Goal: Information Seeking & Learning: Learn about a topic

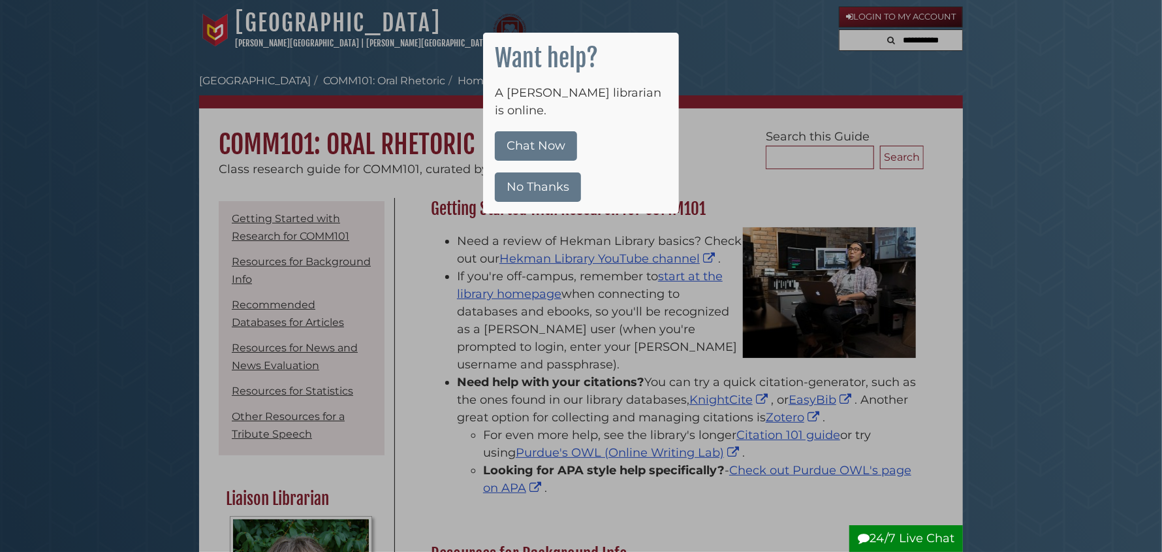
click at [542, 172] on button "No Thanks" at bounding box center [538, 186] width 86 height 29
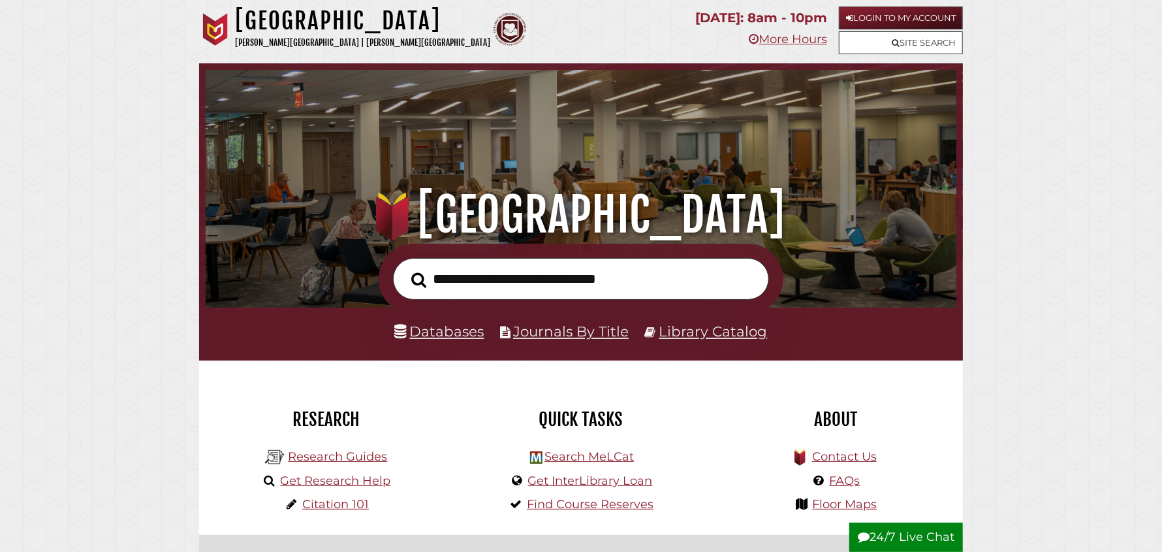
scroll to position [247, 744]
click at [211, 34] on img at bounding box center [215, 29] width 33 height 33
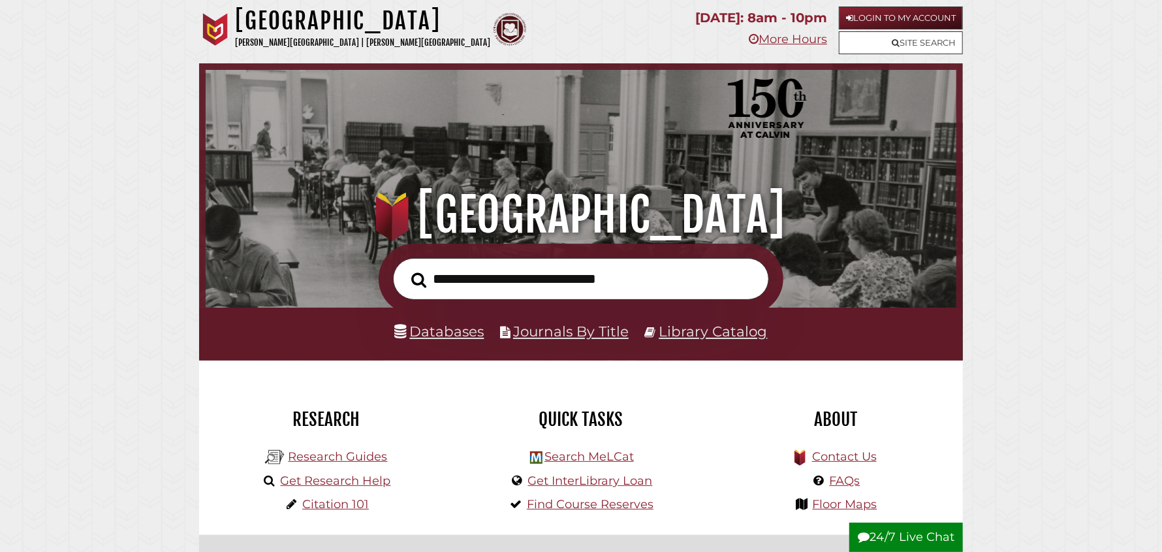
scroll to position [247, 744]
type input "**********"
click at [405, 268] on button "Search" at bounding box center [419, 280] width 28 height 24
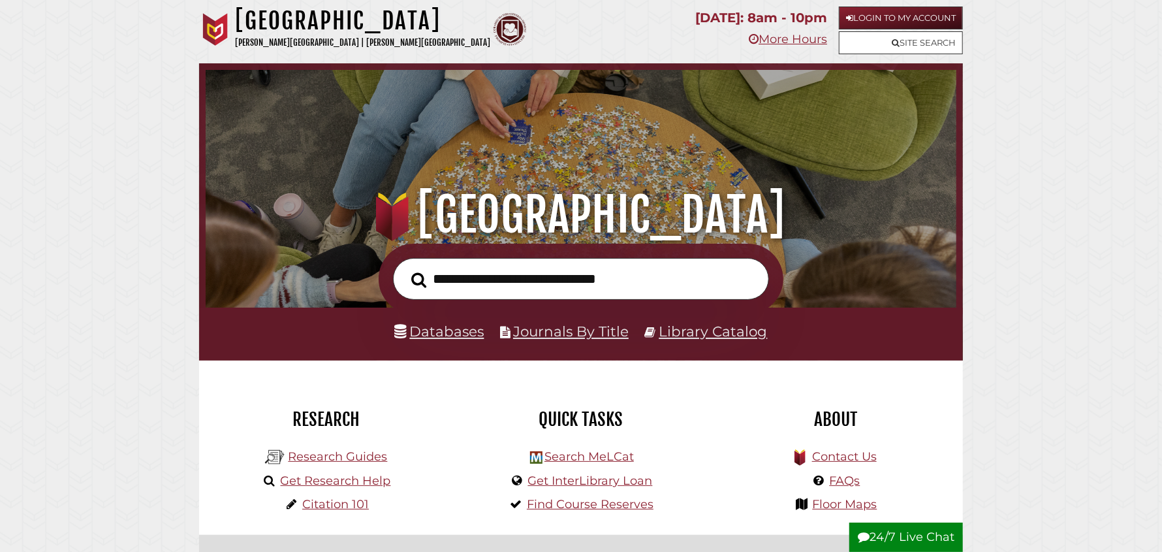
scroll to position [247, 744]
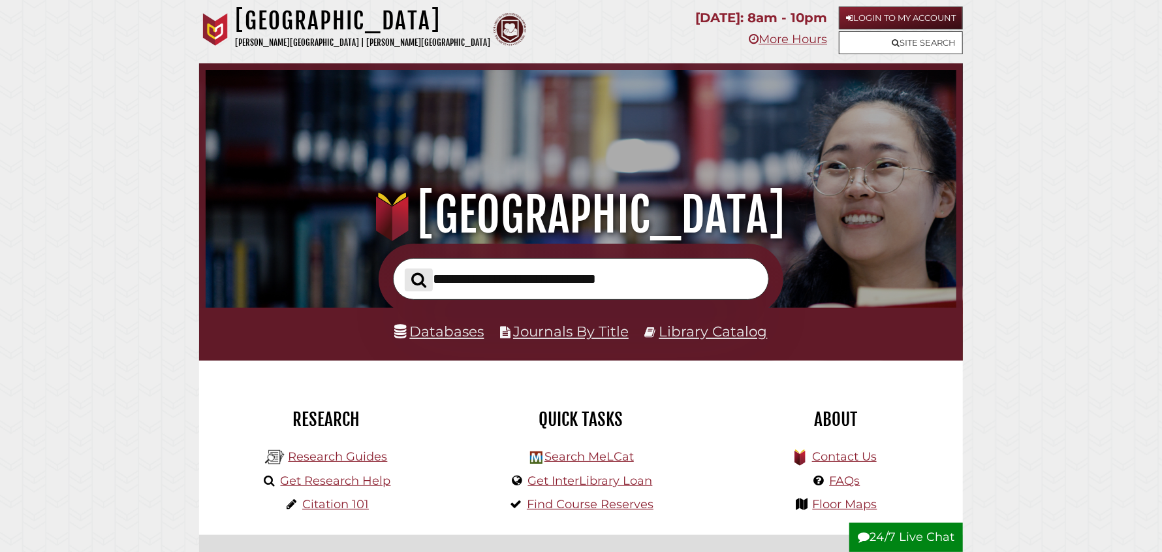
scroll to position [247, 744]
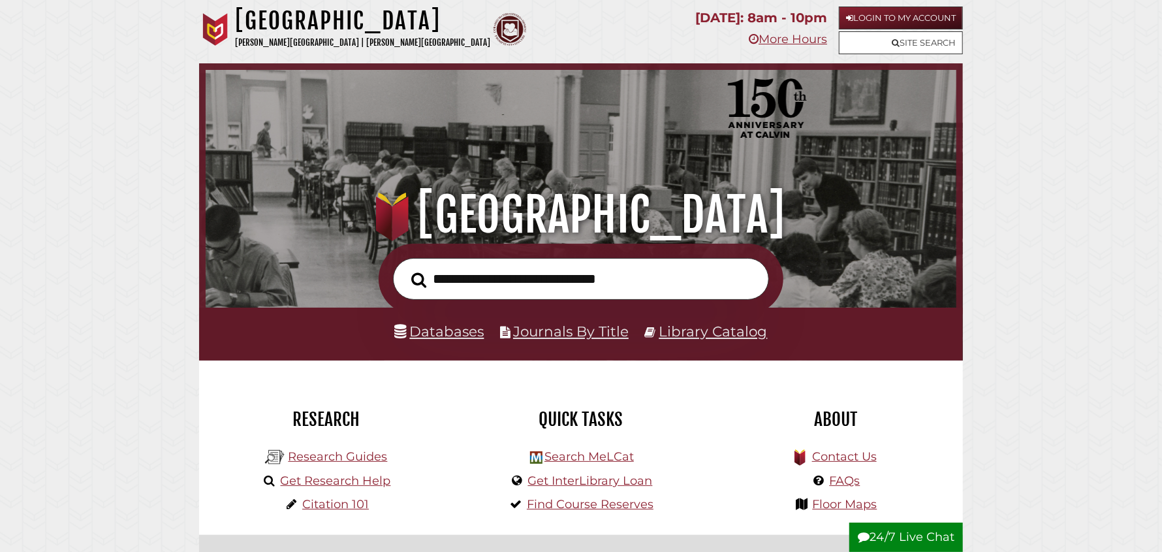
scroll to position [247, 744]
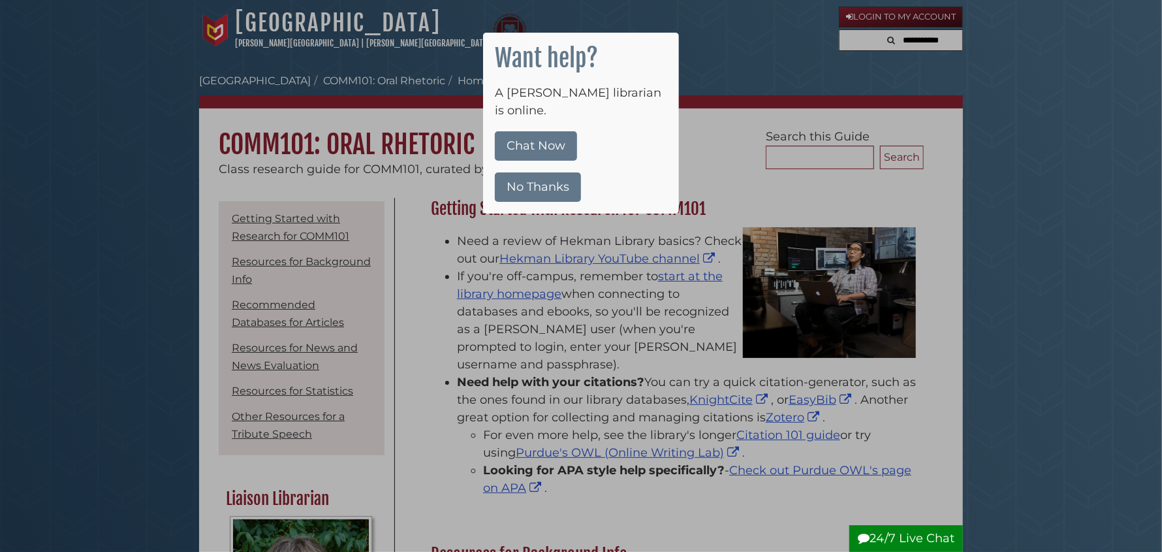
click at [533, 172] on button "No Thanks" at bounding box center [538, 186] width 86 height 29
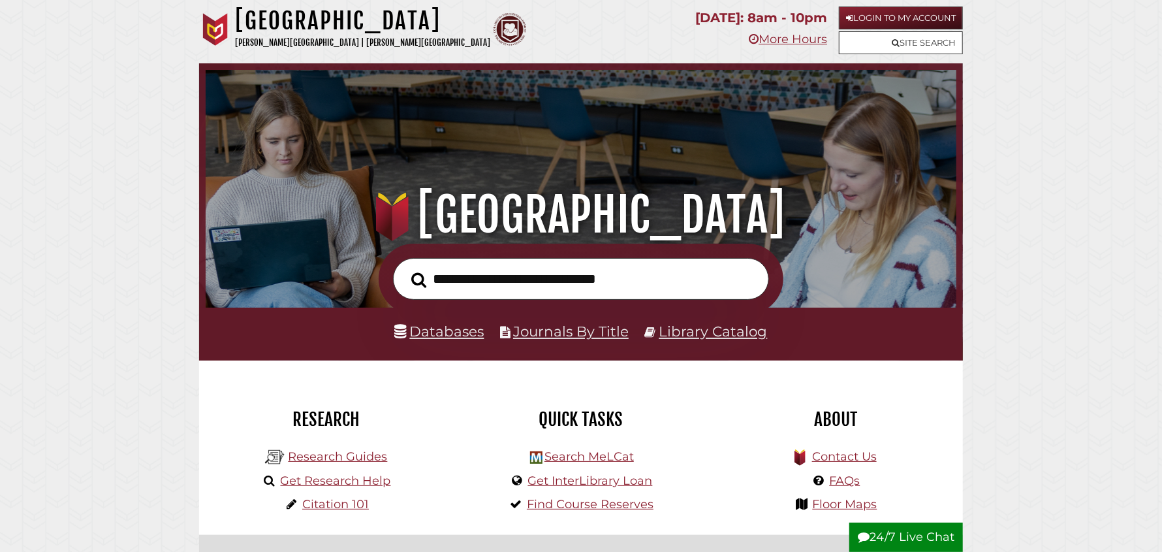
scroll to position [247, 744]
click at [354, 461] on link "Research Guides" at bounding box center [337, 456] width 99 height 14
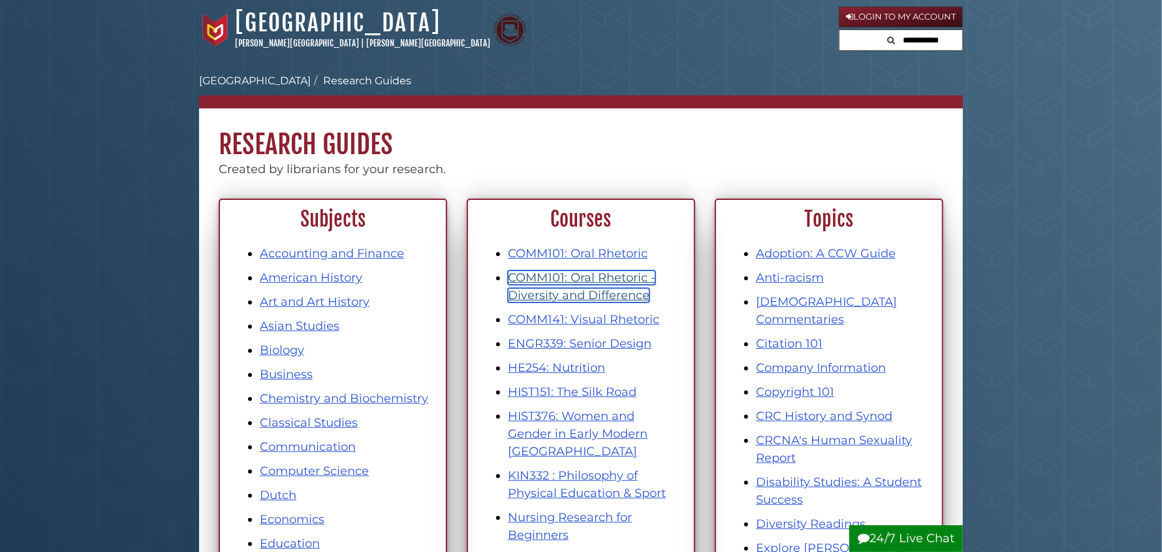
click at [584, 277] on link "COMM101: Oral Rhetoric - Diversity and Difference" at bounding box center [582, 286] width 148 height 32
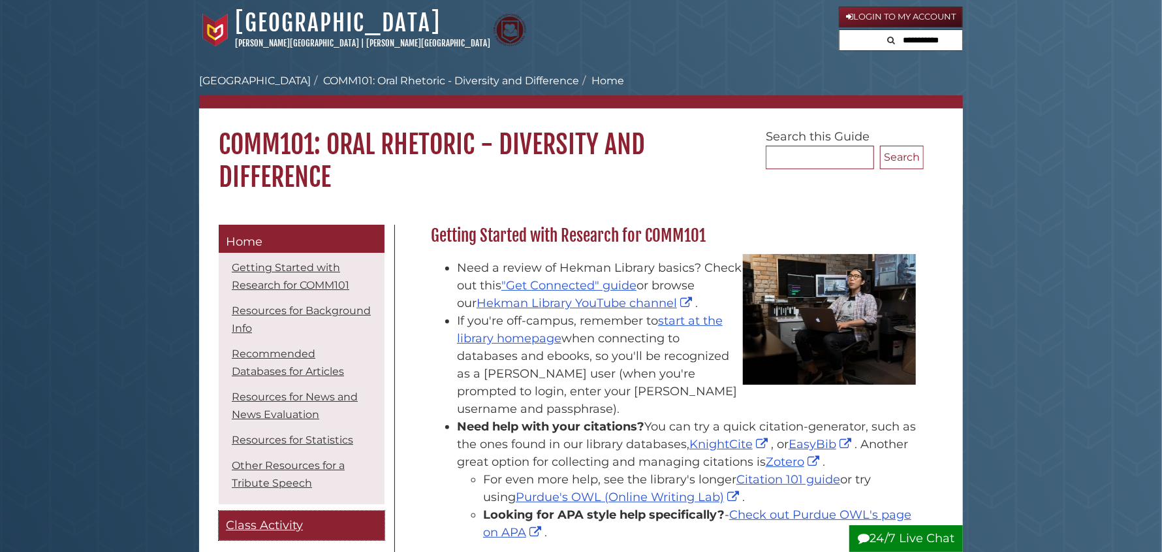
click at [279, 525] on span "Class Activity" at bounding box center [264, 525] width 77 height 14
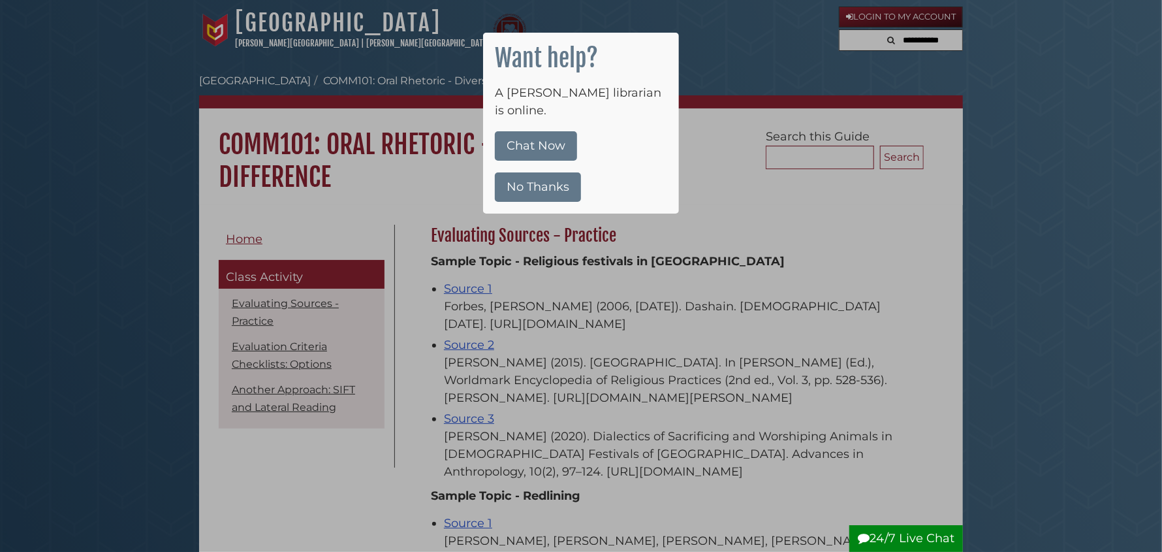
click at [541, 172] on button "No Thanks" at bounding box center [538, 186] width 86 height 29
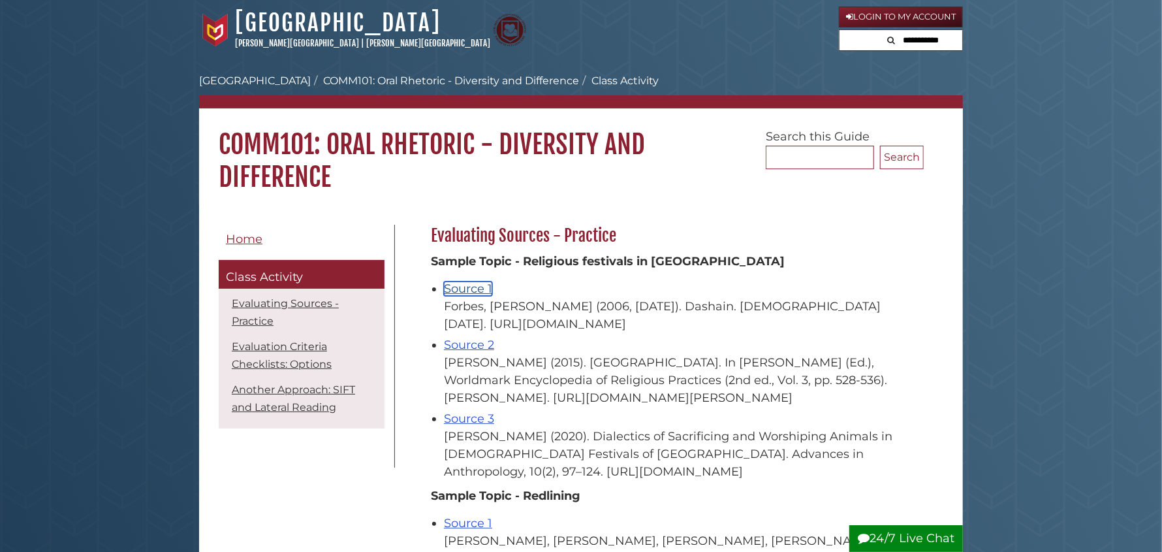
click at [464, 285] on link "Source 1" at bounding box center [468, 288] width 48 height 14
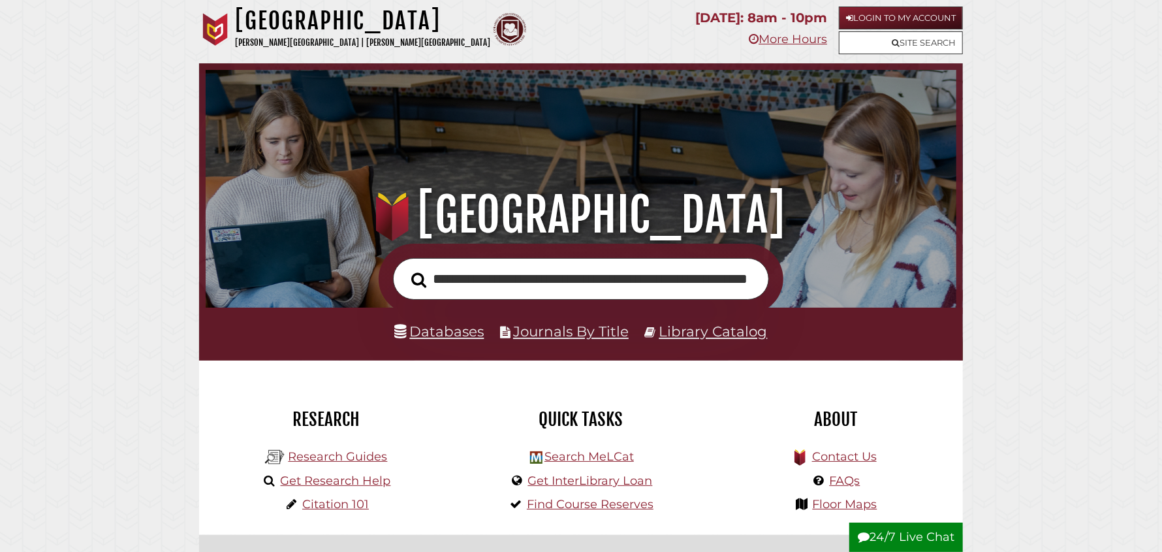
scroll to position [0, 91]
type input "**********"
click at [405, 268] on button "Search" at bounding box center [419, 280] width 28 height 24
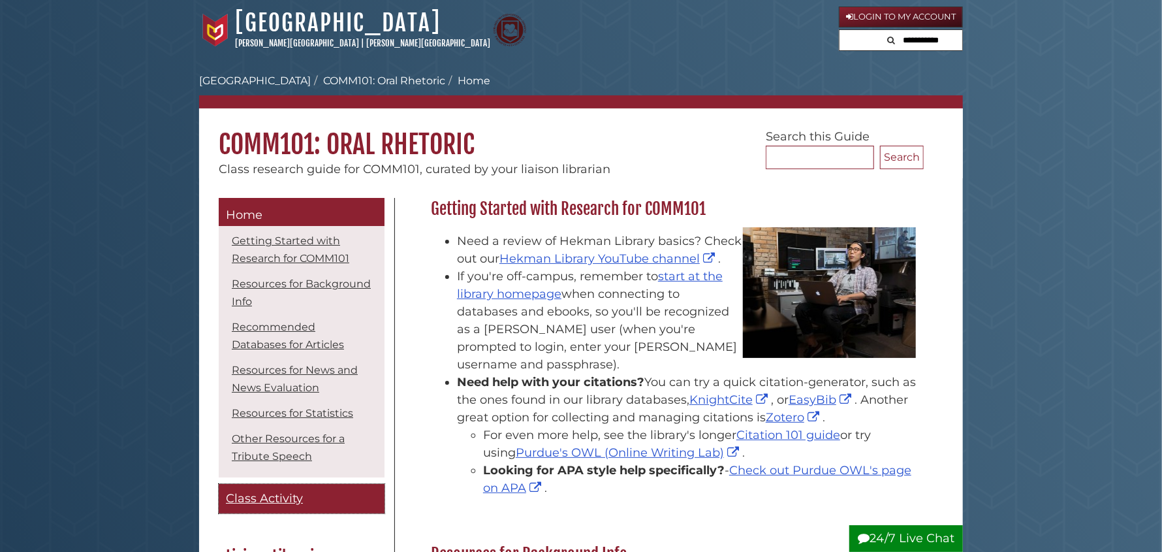
click at [276, 500] on span "Class Activity" at bounding box center [264, 498] width 77 height 14
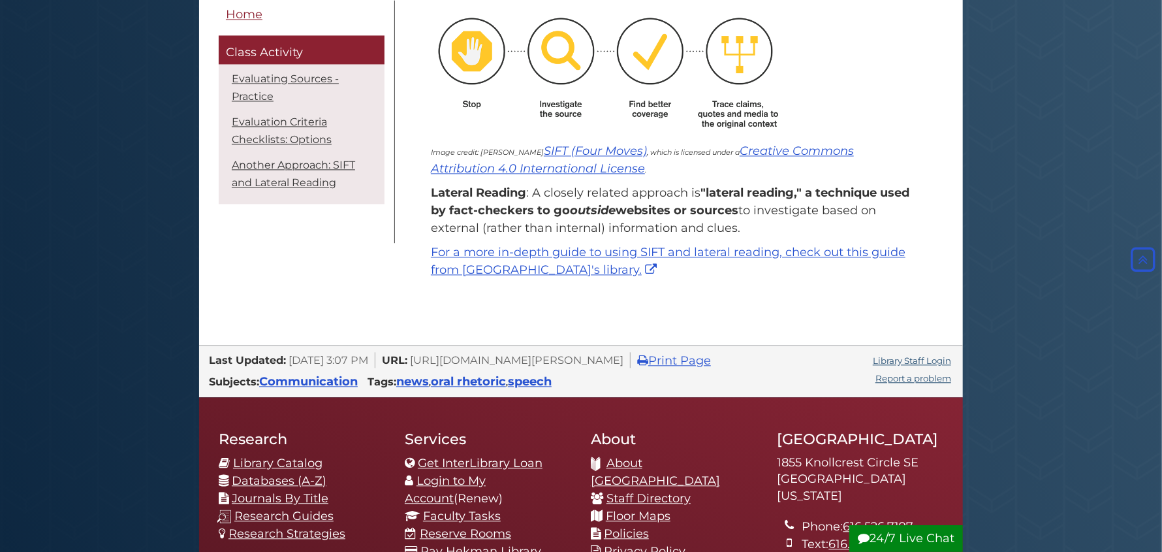
scroll to position [1762, 0]
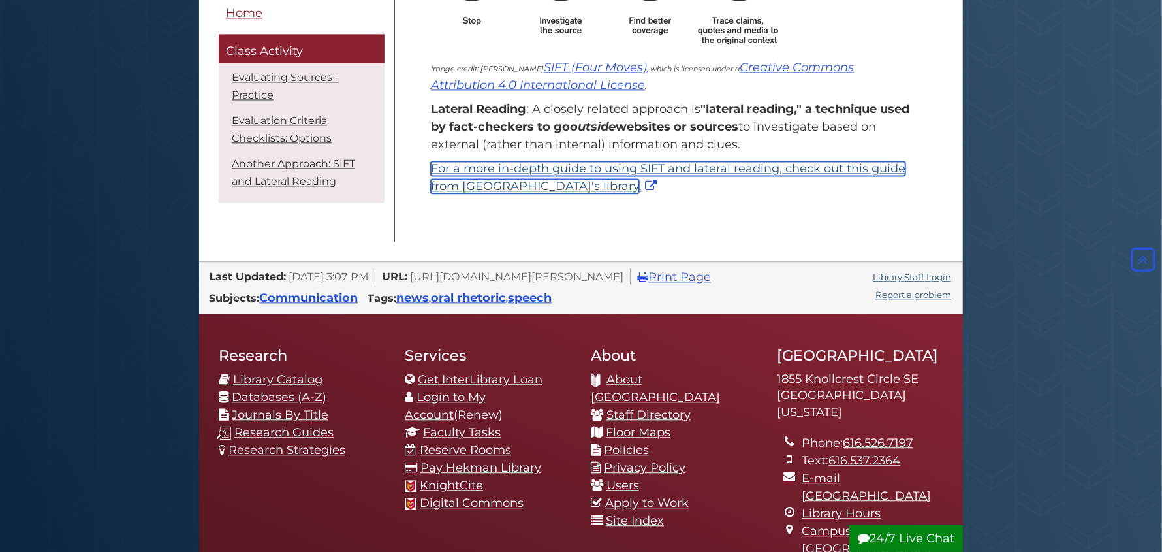
click at [770, 193] on link "For a more in-depth guide to using SIFT and lateral reading, check out this gui…" at bounding box center [668, 177] width 475 height 32
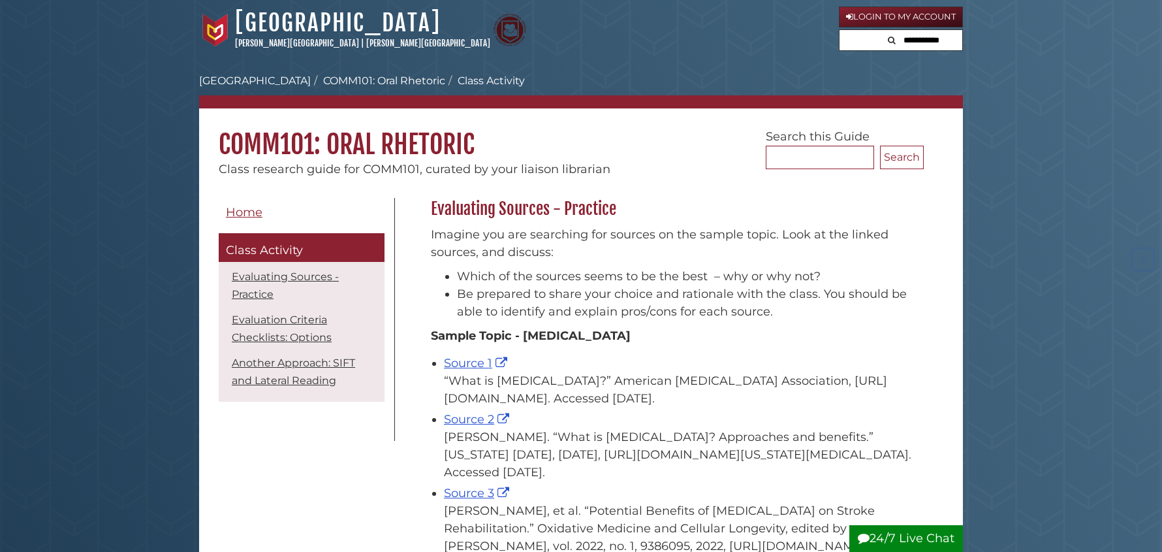
scroll to position [1762, 0]
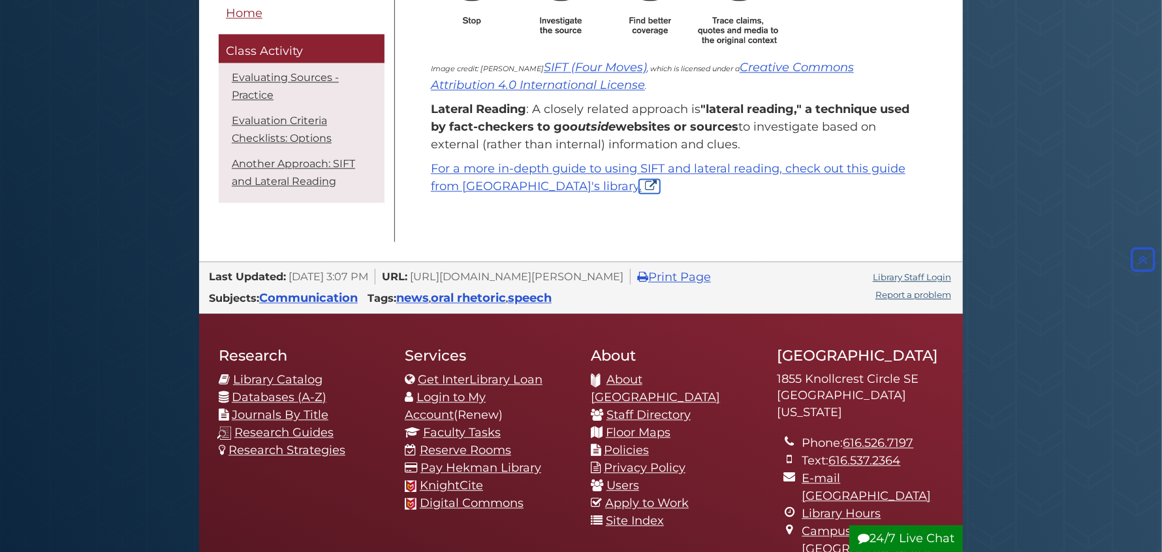
click at [639, 193] on link "." at bounding box center [649, 186] width 21 height 14
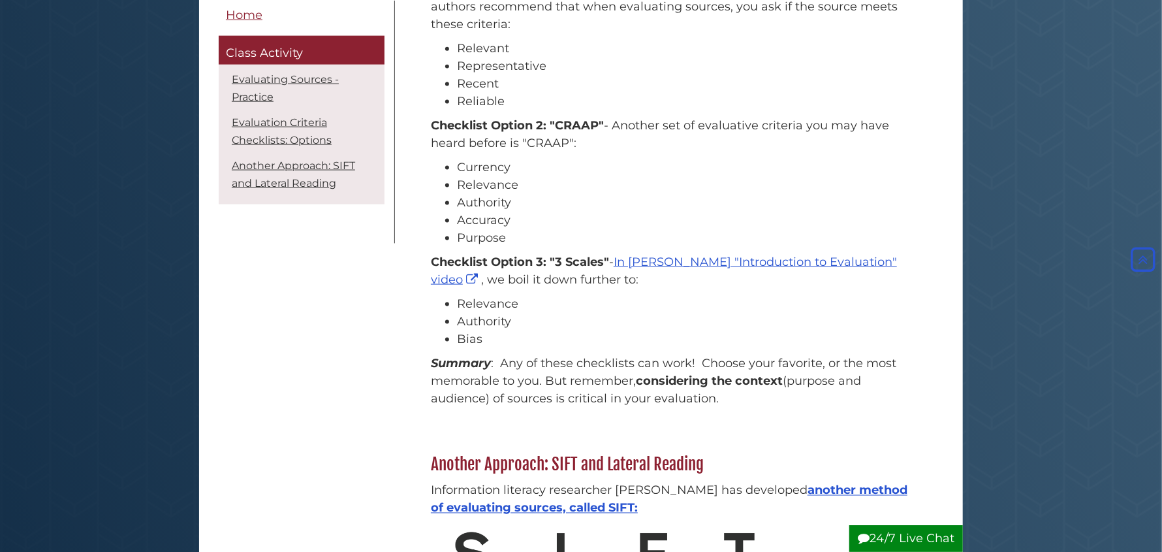
scroll to position [1109, 0]
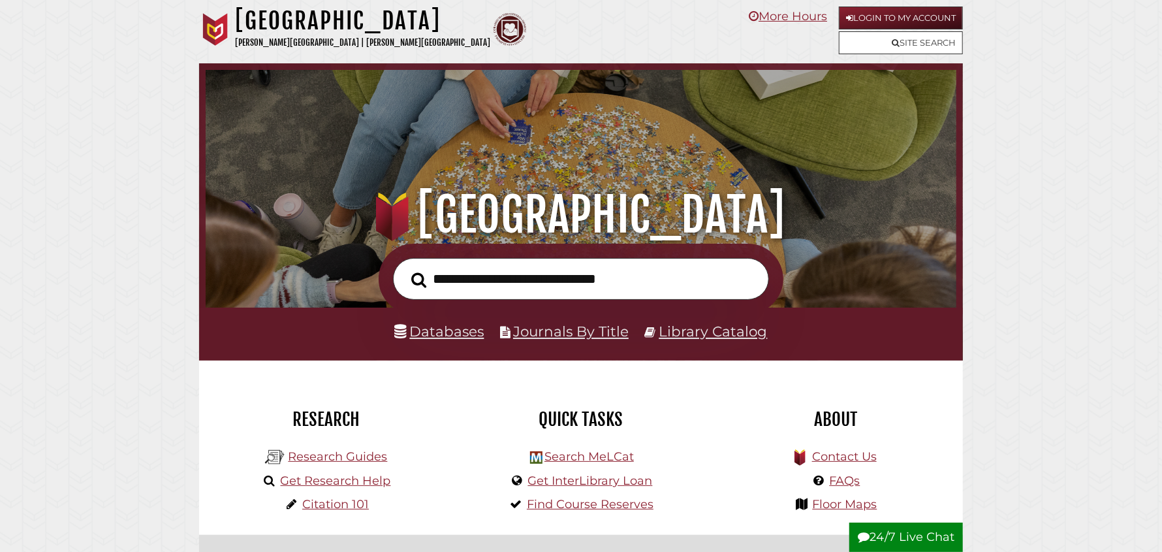
scroll to position [247, 744]
click at [325, 460] on link "Research Guides" at bounding box center [337, 456] width 99 height 14
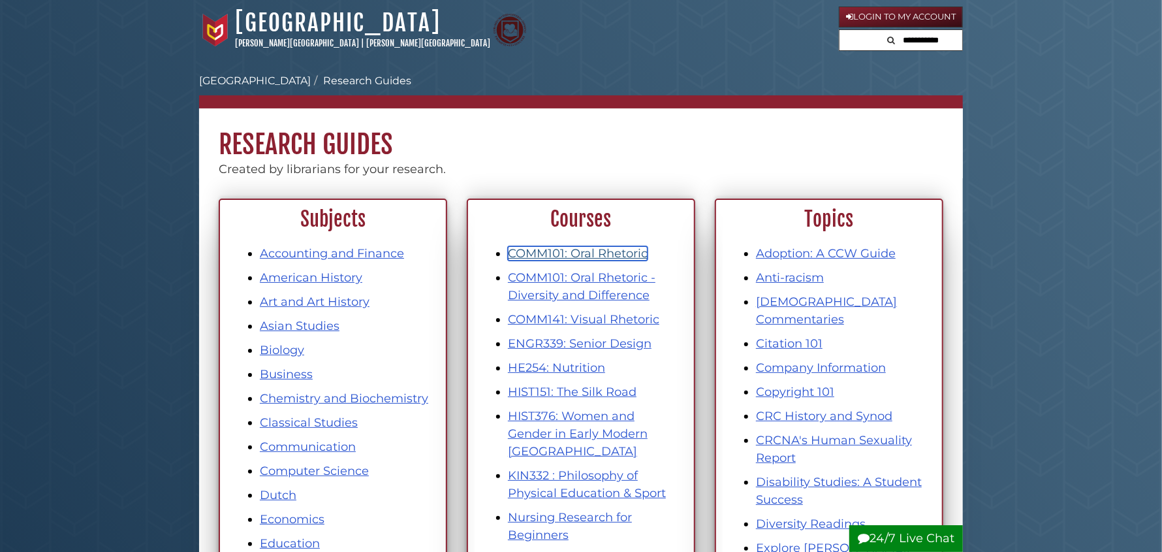
click at [590, 251] on link "COMM101: Oral Rhetoric" at bounding box center [578, 253] width 140 height 14
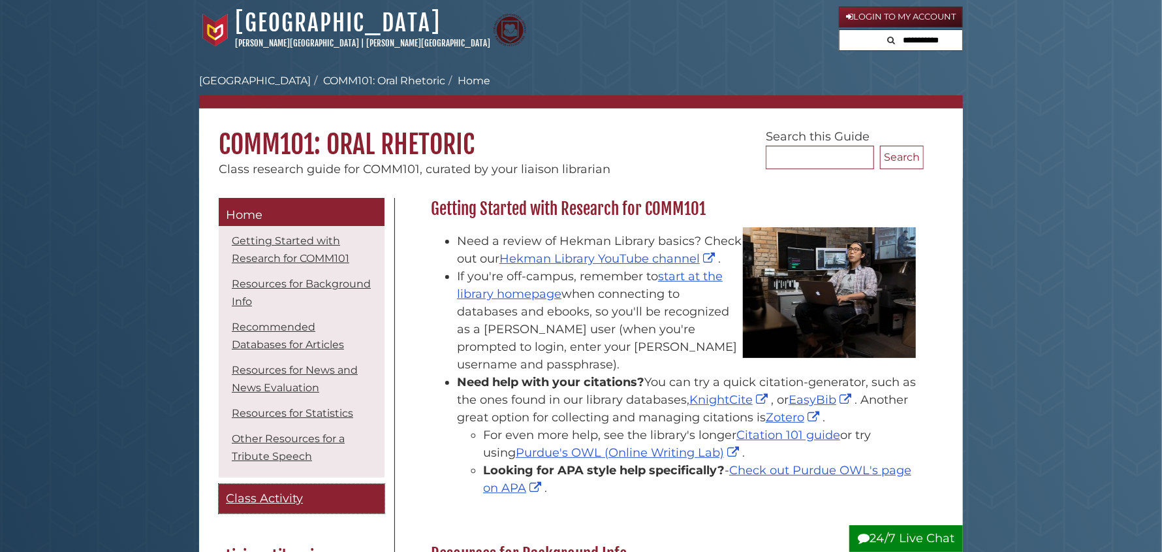
click at [277, 499] on span "Class Activity" at bounding box center [264, 498] width 77 height 14
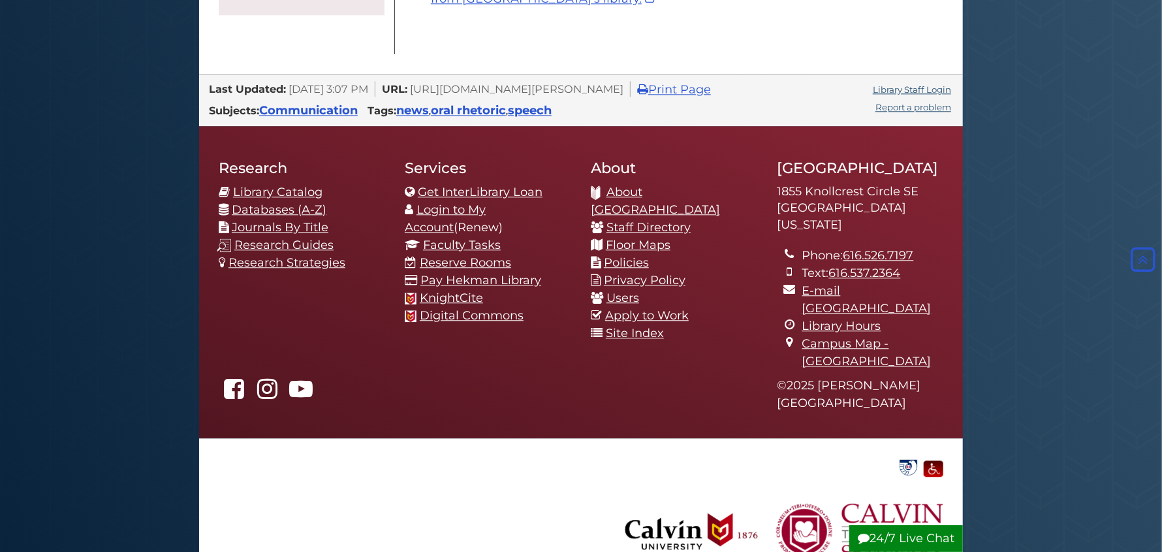
scroll to position [2013, 0]
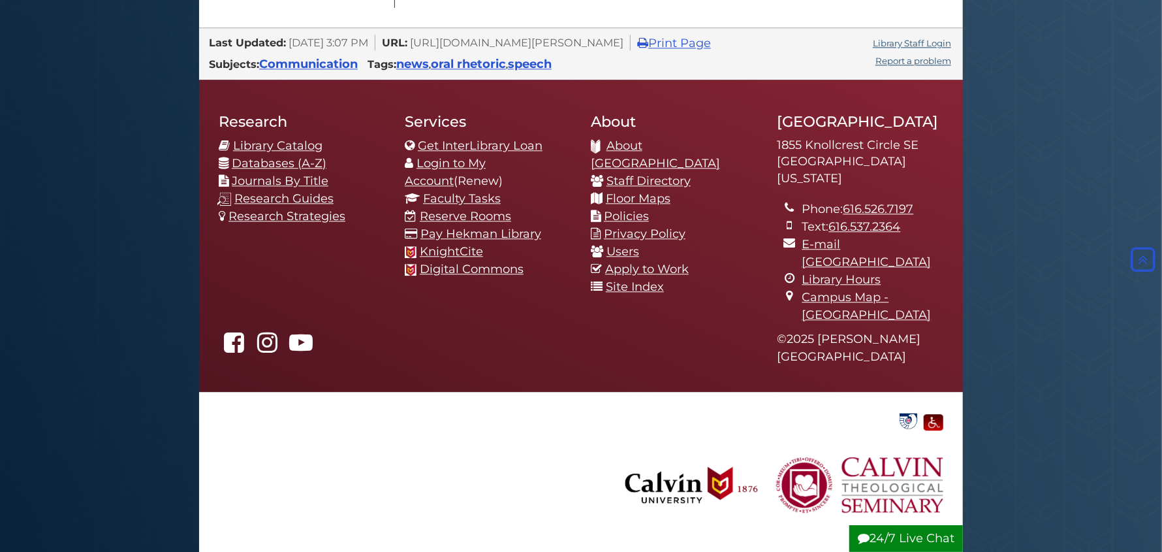
drag, startPoint x: 926, startPoint y: 72, endPoint x: 935, endPoint y: 79, distance: 11.1
click at [926, 50] on div "Library Staff Login" at bounding box center [912, 43] width 82 height 16
click at [935, 48] on link "Library Staff Login" at bounding box center [912, 43] width 78 height 10
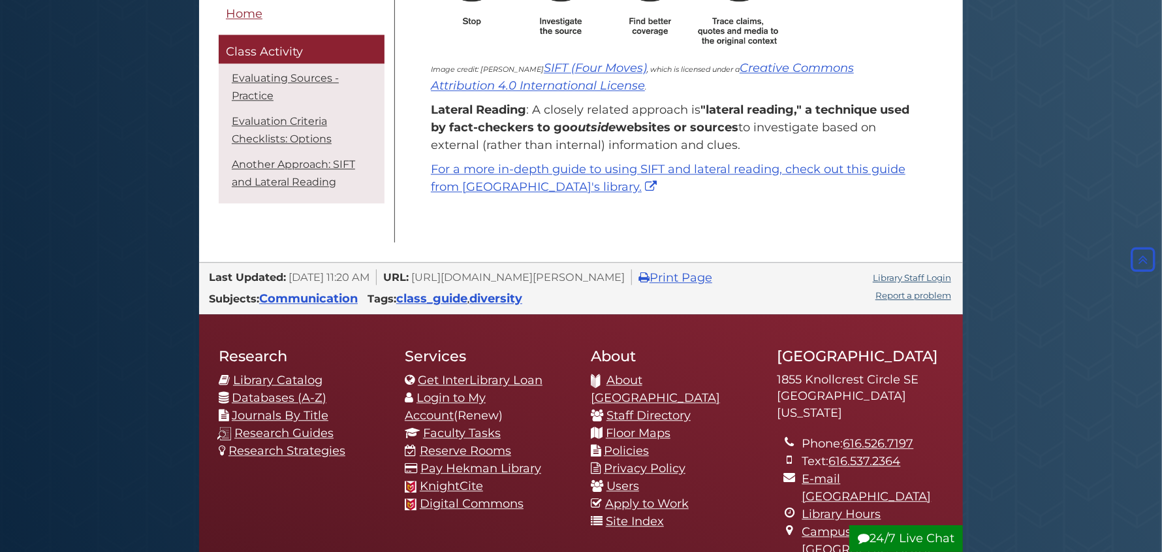
scroll to position [1987, 0]
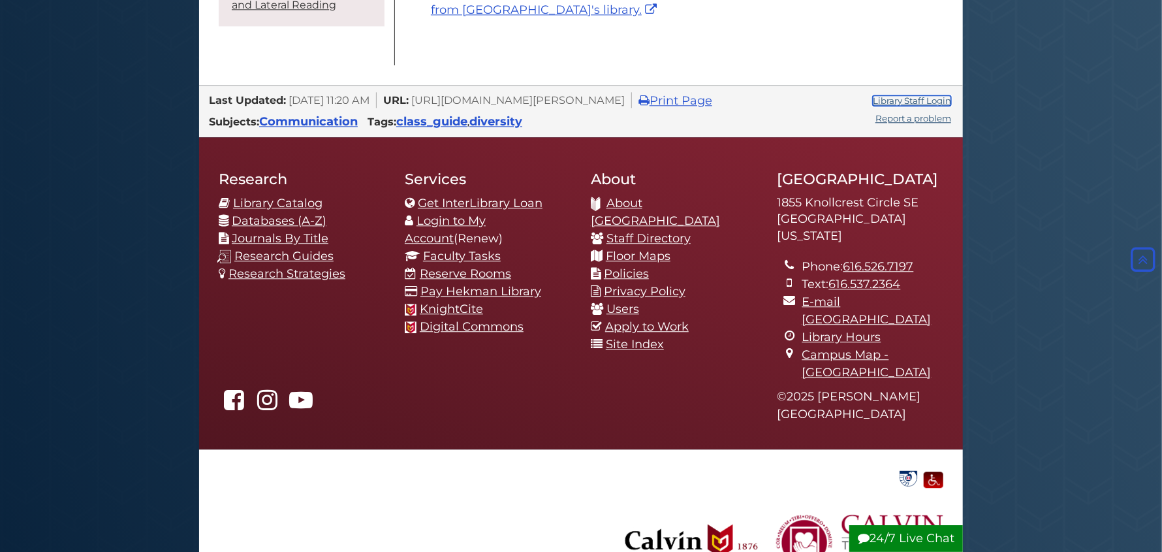
click at [908, 106] on link "Library Staff Login" at bounding box center [912, 100] width 78 height 10
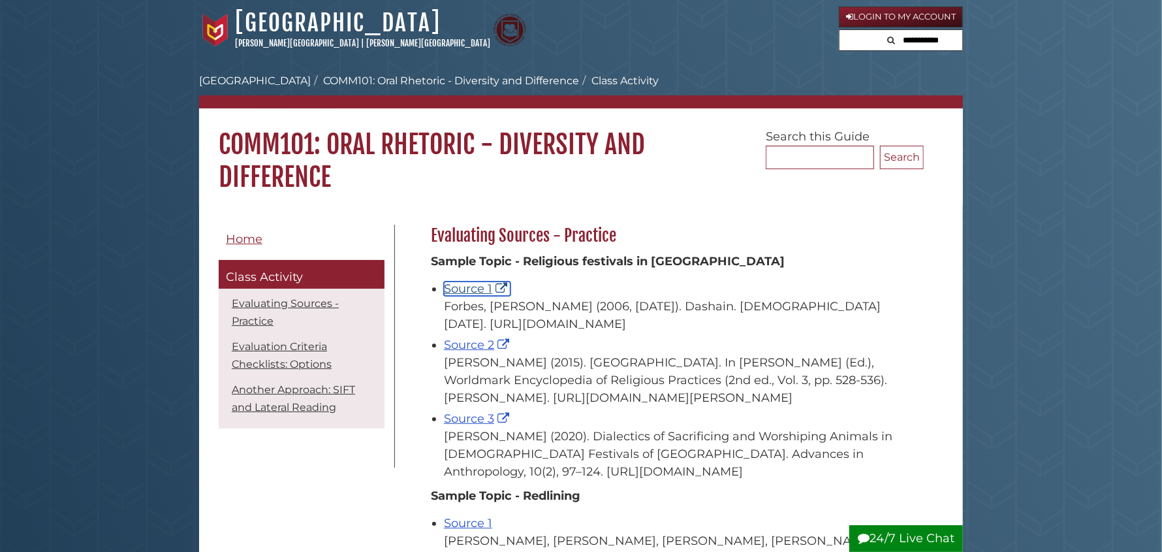
click at [480, 286] on link "Source 1" at bounding box center [477, 288] width 67 height 14
drag, startPoint x: 457, startPoint y: 359, endPoint x: 654, endPoint y: 379, distance: 197.6
click at [654, 379] on div "Holmberg, D. H. (2015). Nepal. In T. Riggs (Ed.), Worldmark Encyclopedia of Rel…" at bounding box center [680, 380] width 473 height 53
click at [475, 352] on link "Source 2" at bounding box center [478, 345] width 69 height 14
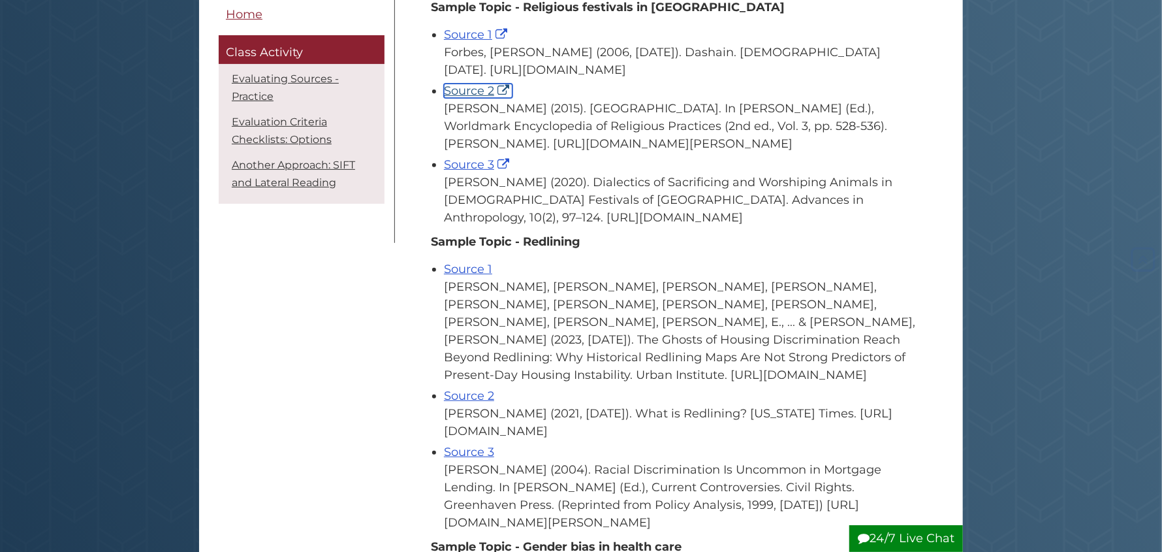
scroll to position [392, 0]
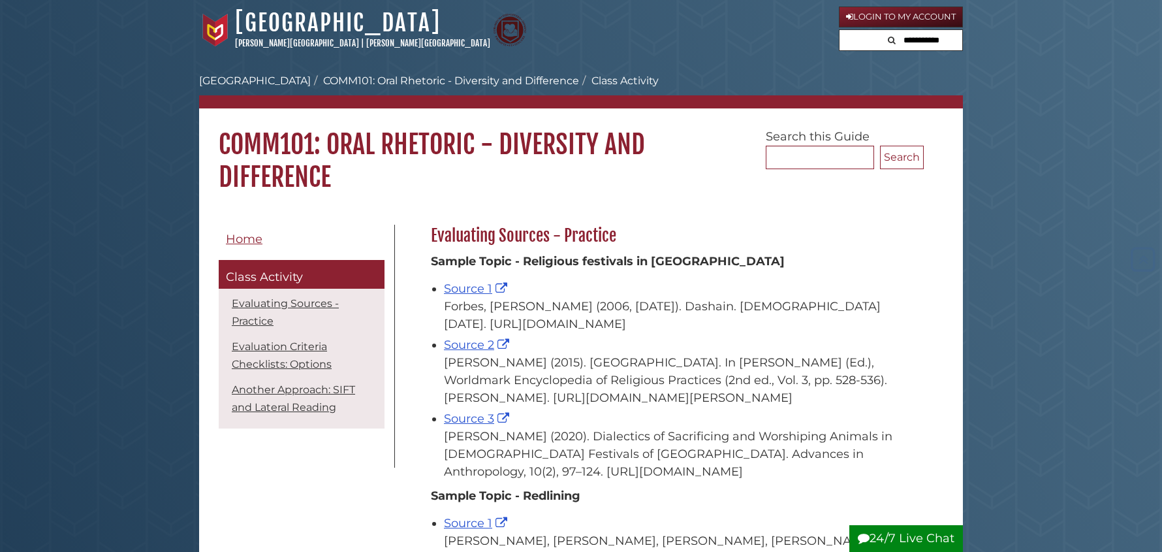
scroll to position [390, 0]
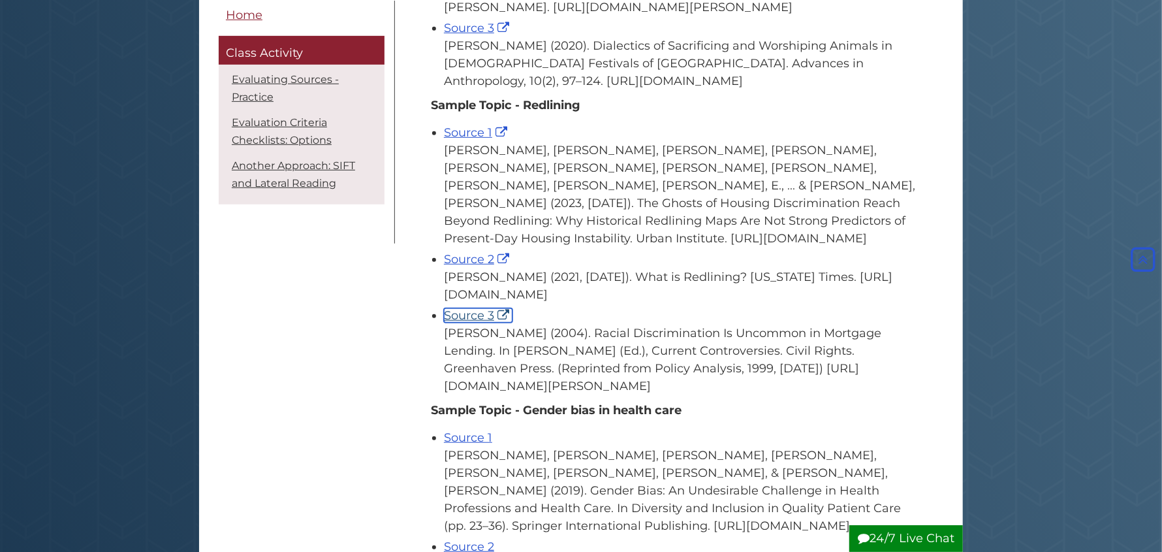
click at [471, 323] on link "Source 3" at bounding box center [478, 315] width 69 height 14
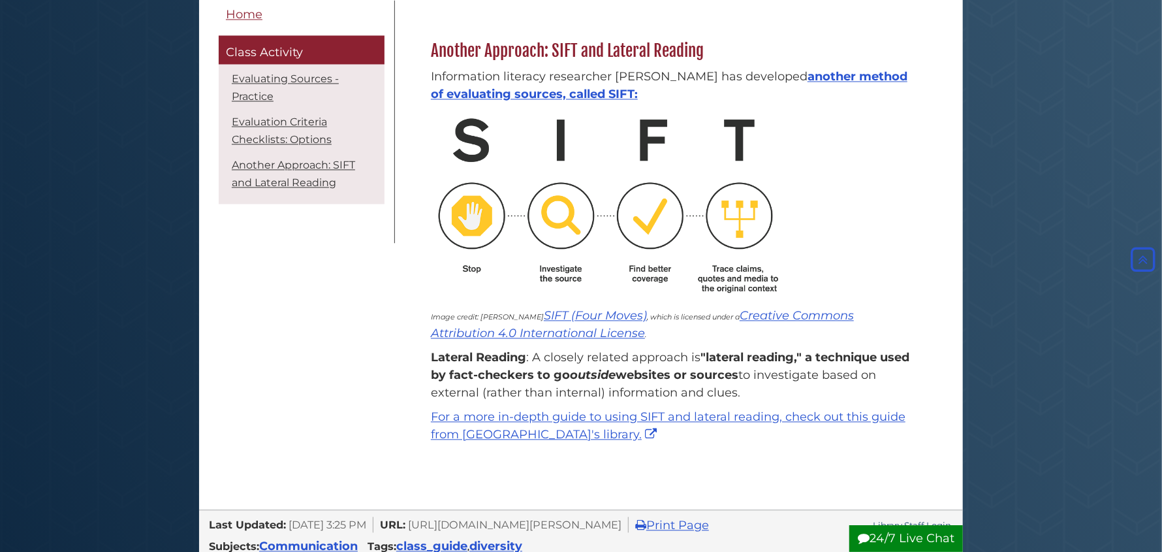
scroll to position [1566, 0]
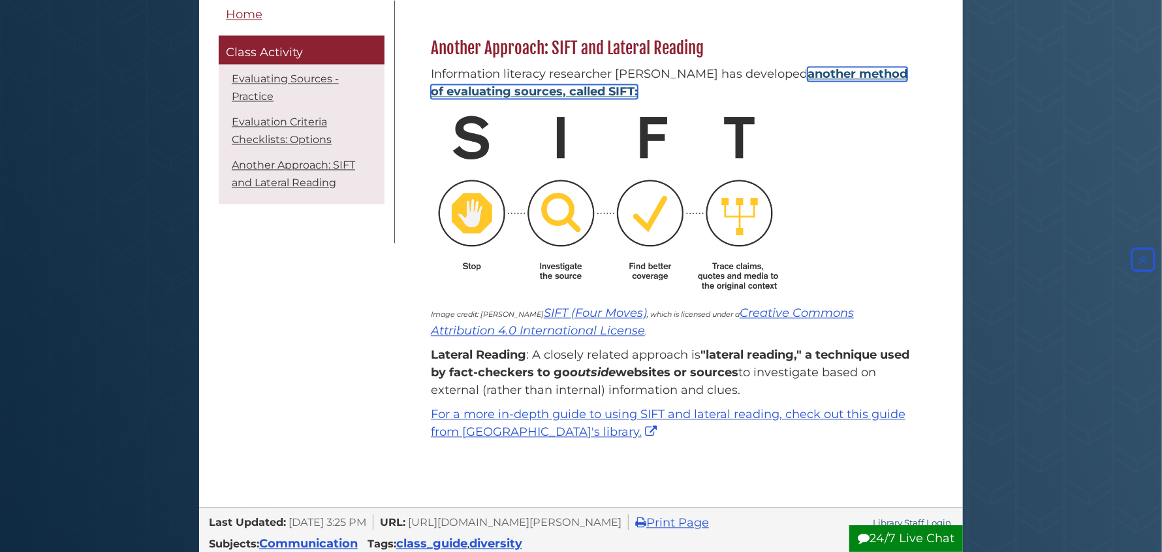
click at [850, 99] on link "another method of evaluating sources, called SIFT:" at bounding box center [669, 83] width 477 height 32
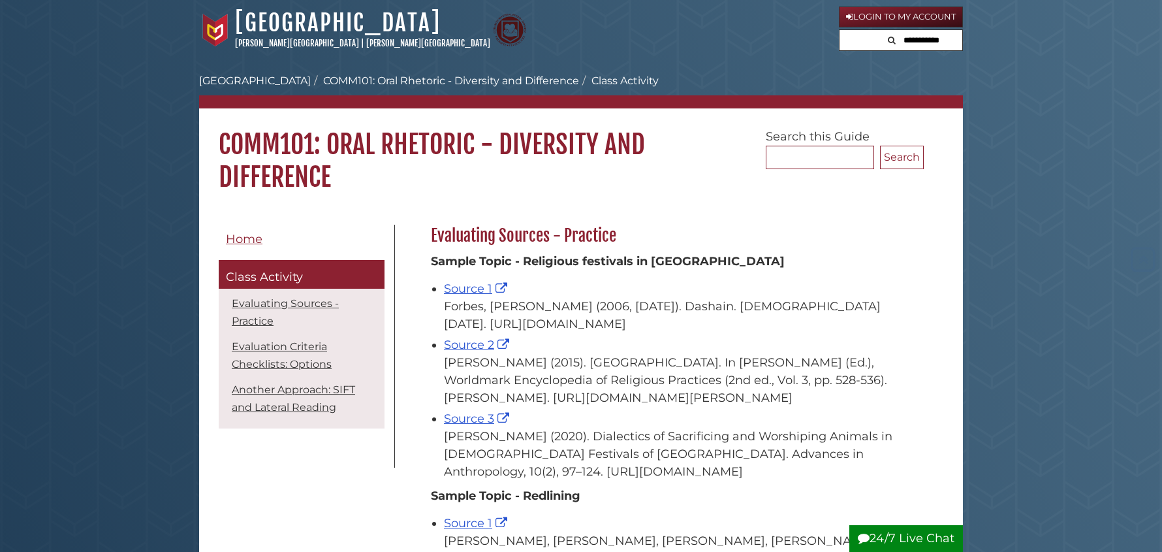
scroll to position [1564, 0]
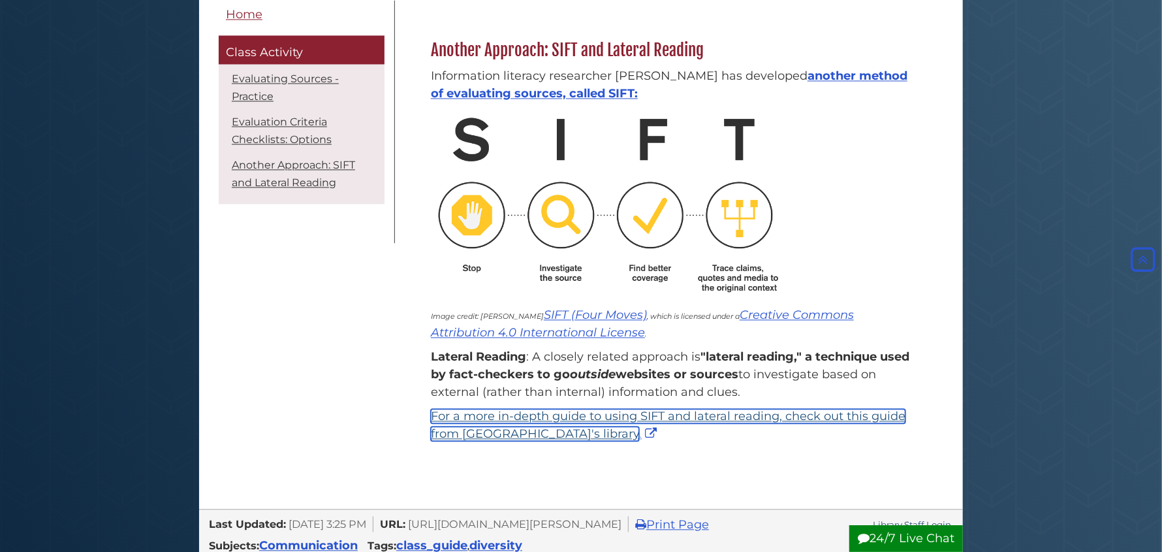
click at [646, 441] on link "For a more in-depth guide to using SIFT and lateral reading, check out this gui…" at bounding box center [668, 425] width 475 height 32
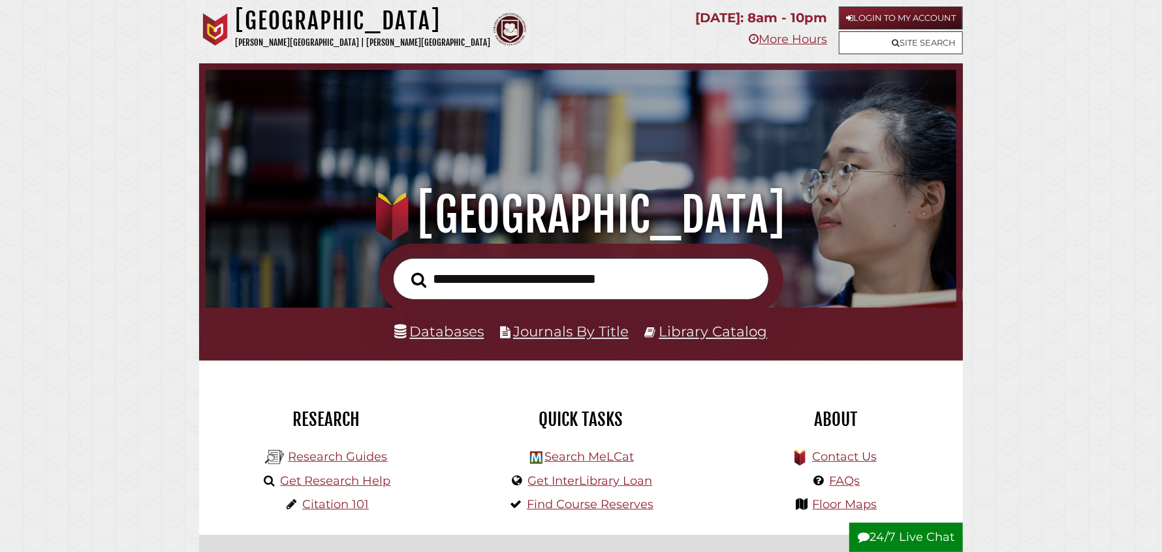
scroll to position [247, 744]
type input "**********"
click at [405, 268] on button "Search" at bounding box center [419, 280] width 28 height 24
